Goal: Find specific page/section: Find specific page/section

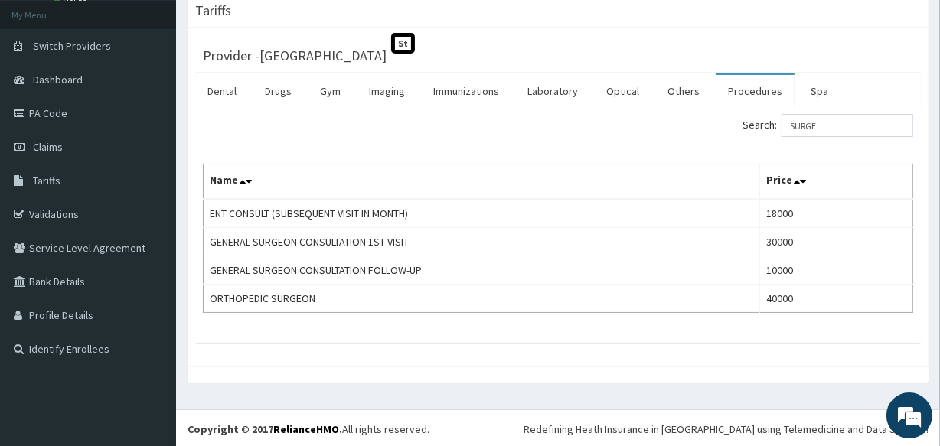
scroll to position [88, 0]
click at [842, 123] on input "SURGE" at bounding box center [848, 124] width 132 height 23
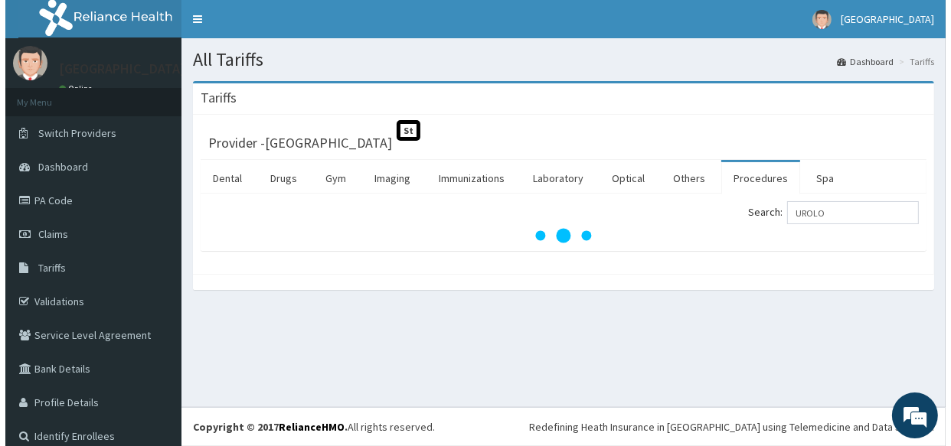
scroll to position [0, 0]
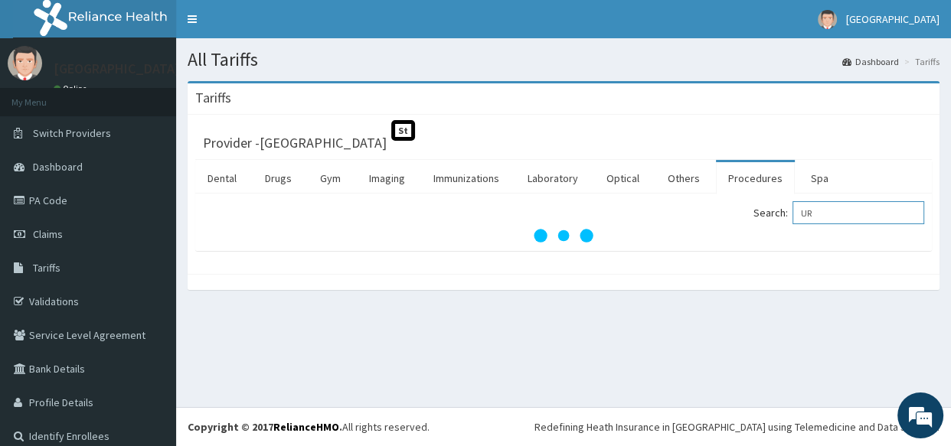
type input "U"
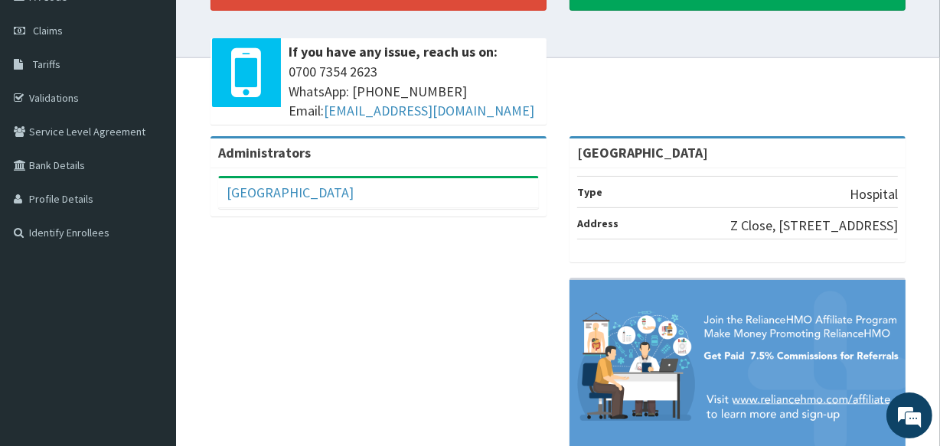
scroll to position [208, 0]
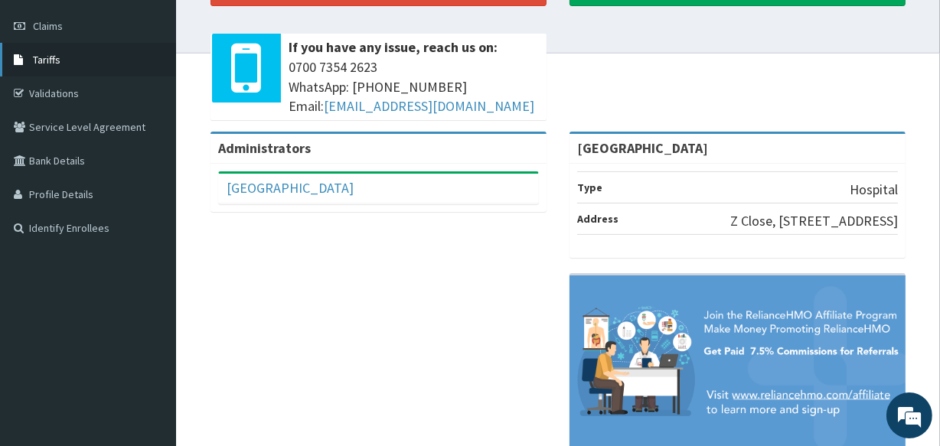
click at [54, 60] on span "Tariffs" at bounding box center [47, 60] width 28 height 14
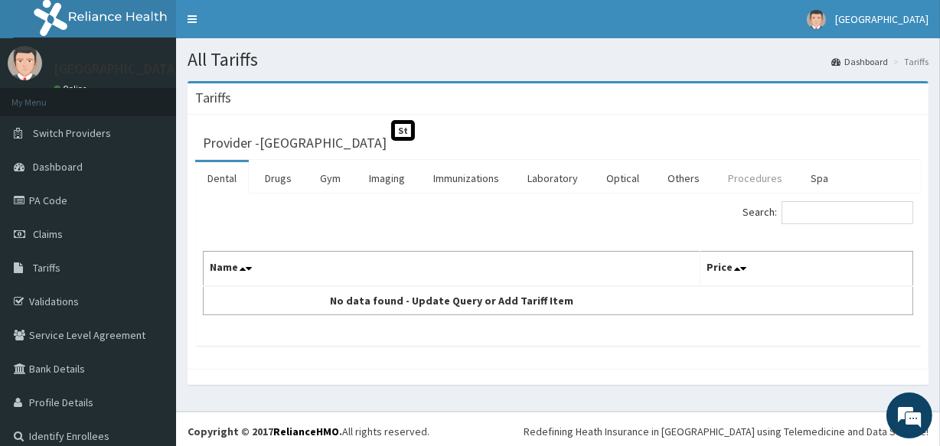
click at [744, 176] on link "Procedures" at bounding box center [755, 178] width 79 height 32
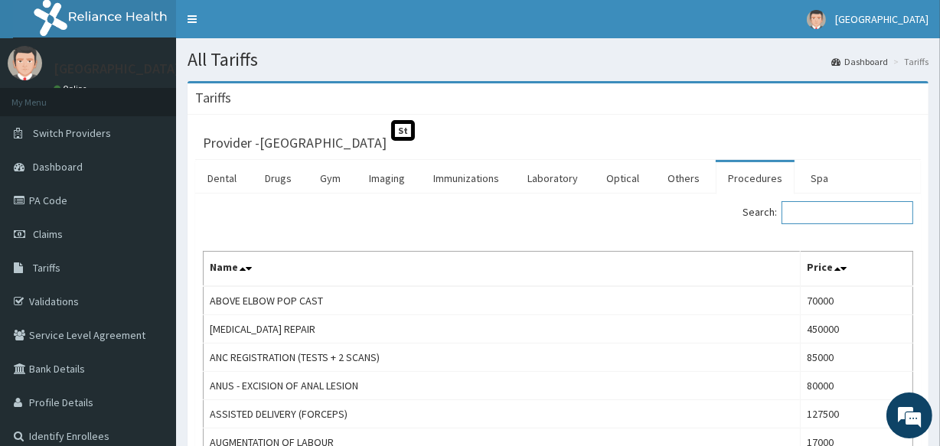
click at [862, 207] on input "Search:" at bounding box center [848, 212] width 132 height 23
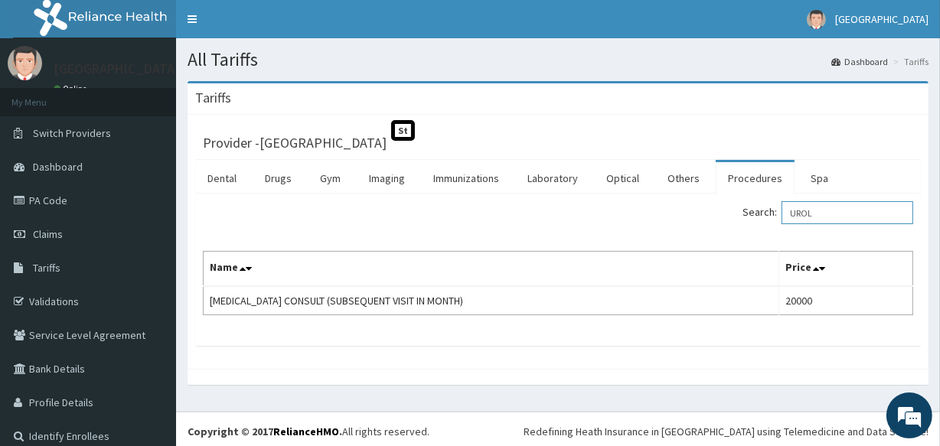
type input "UROL"
